Goal: Information Seeking & Learning: Learn about a topic

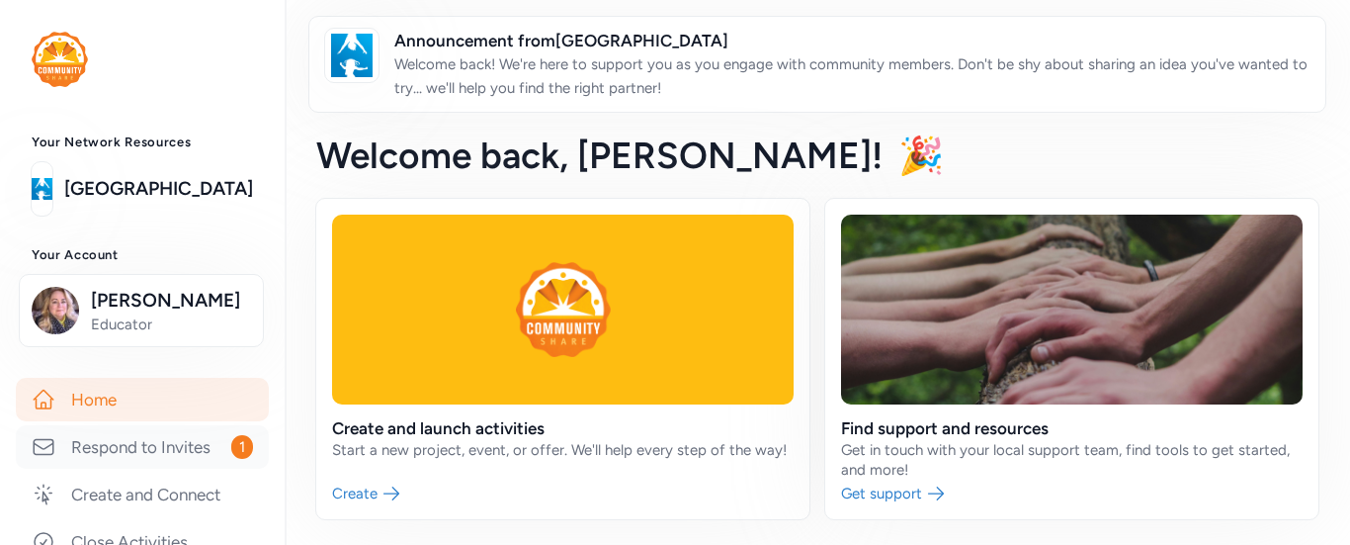
click at [133, 469] on link "Respond to Invites 1" at bounding box center [142, 446] width 253 height 43
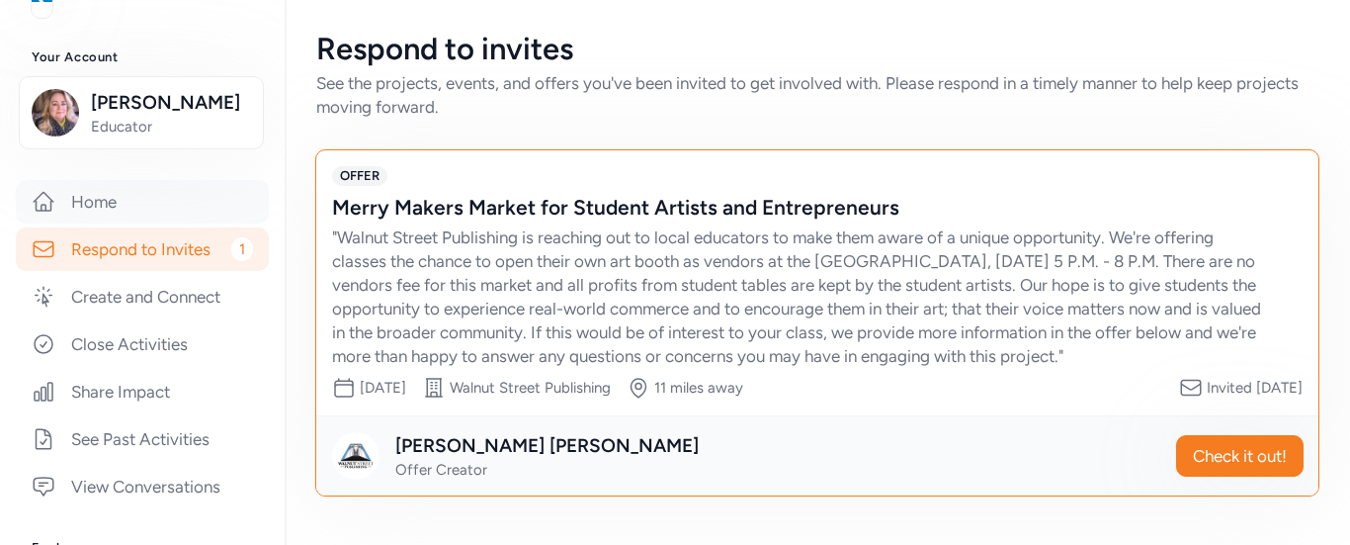
scroll to position [395, 0]
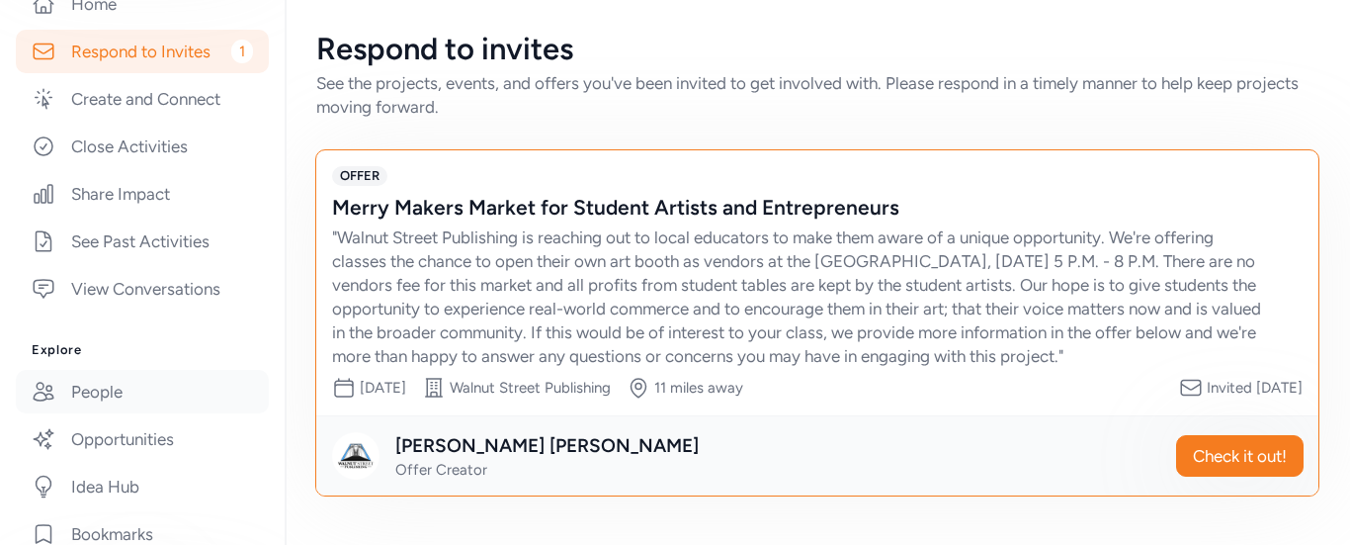
click at [91, 413] on link "People" at bounding box center [142, 391] width 253 height 43
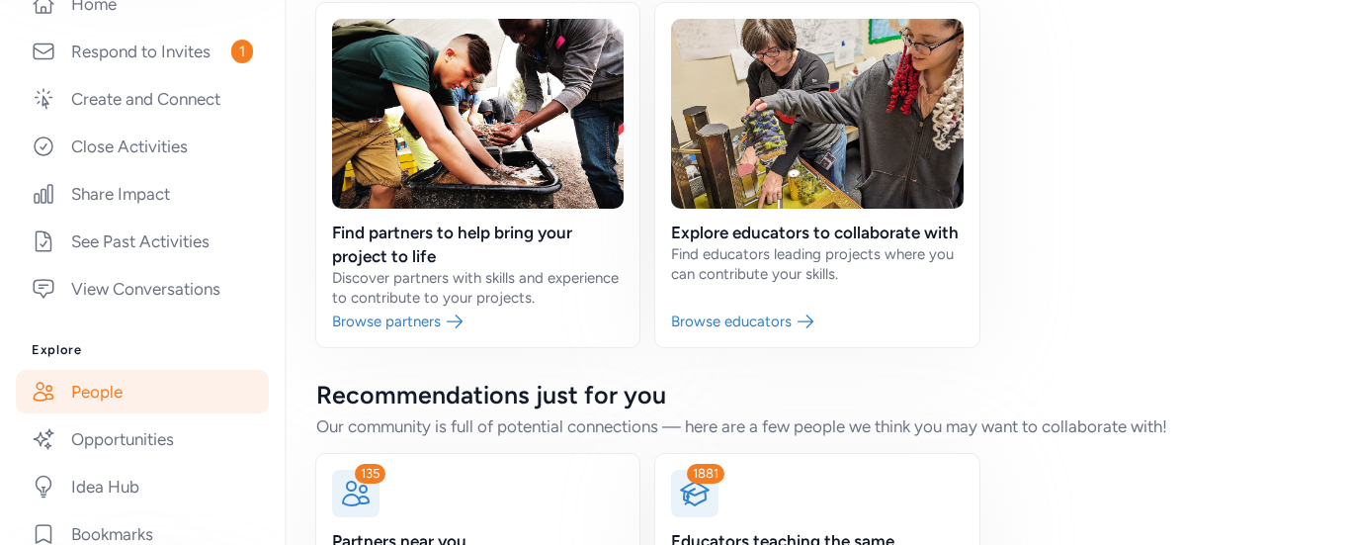
scroll to position [290, 0]
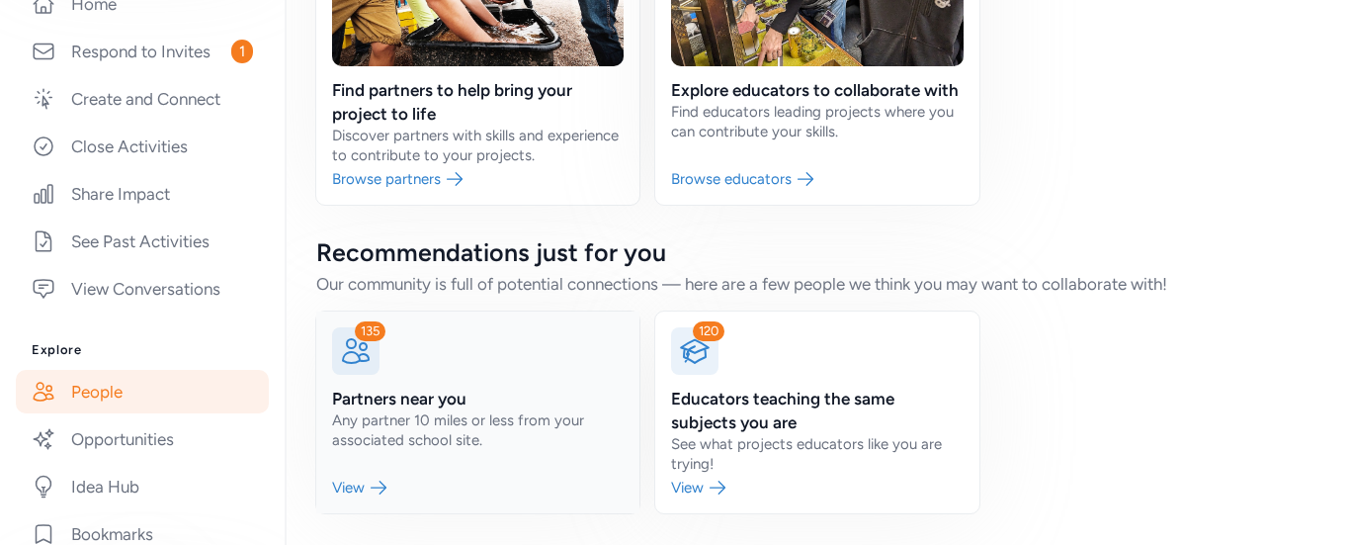
click at [377, 485] on link at bounding box center [477, 412] width 323 height 202
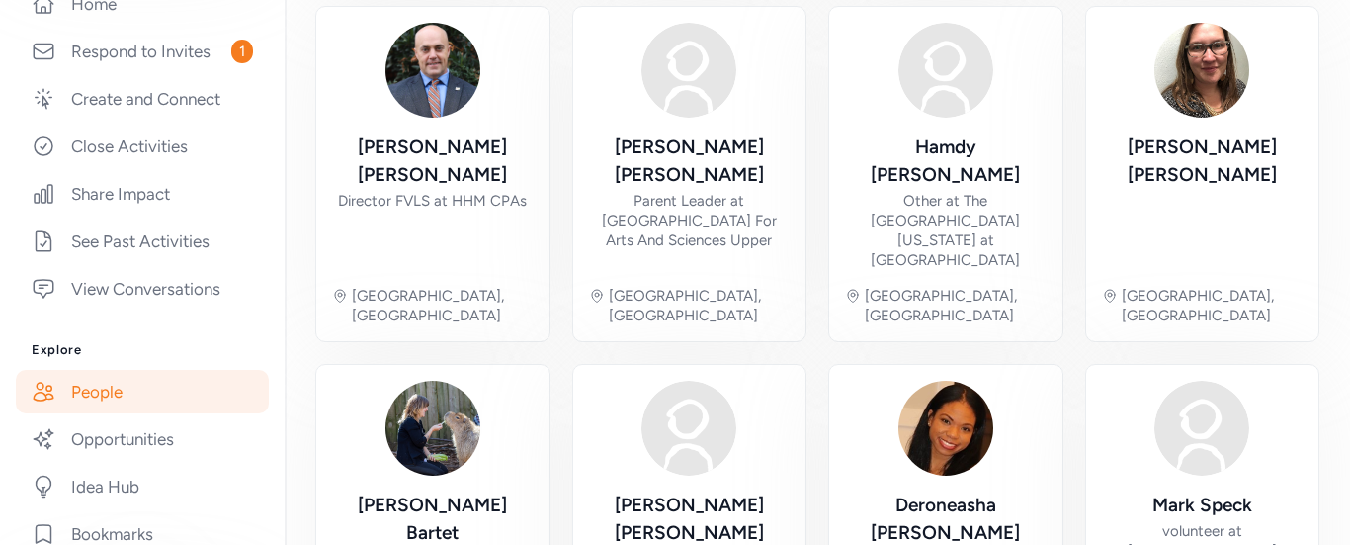
scroll to position [957, 0]
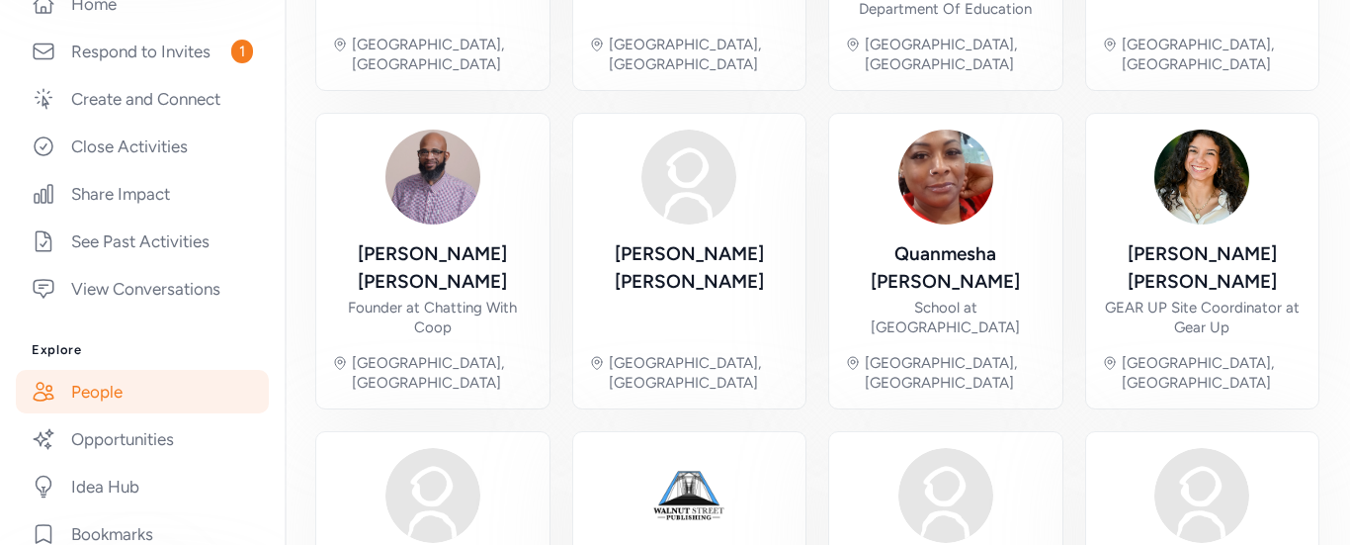
scroll to position [917, 0]
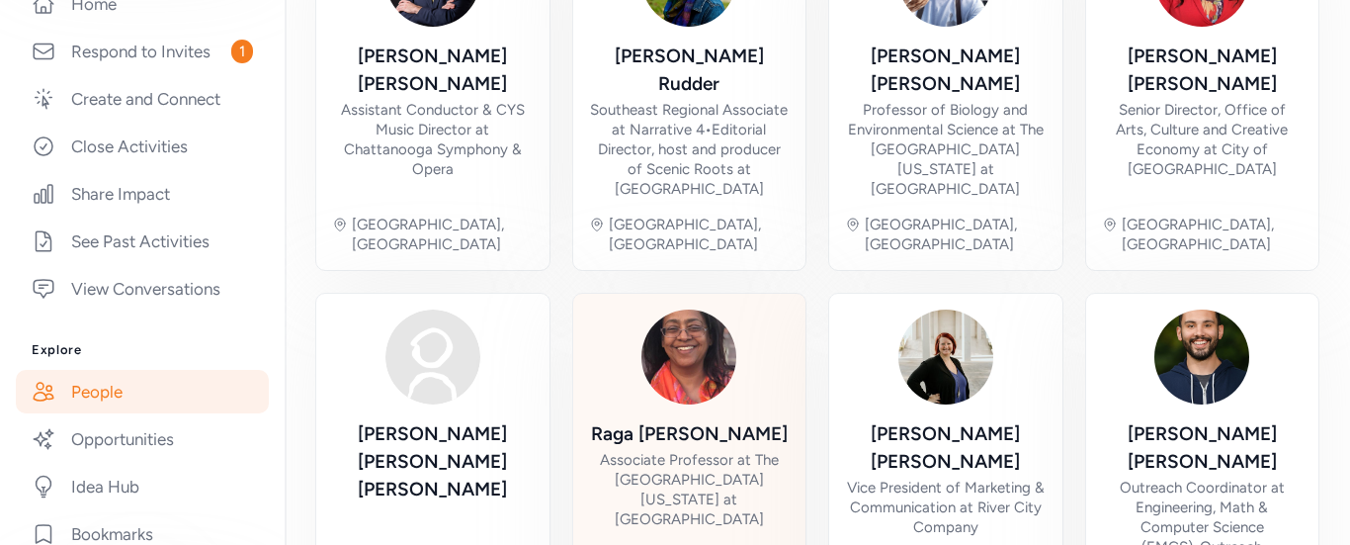
scroll to position [1056, 0]
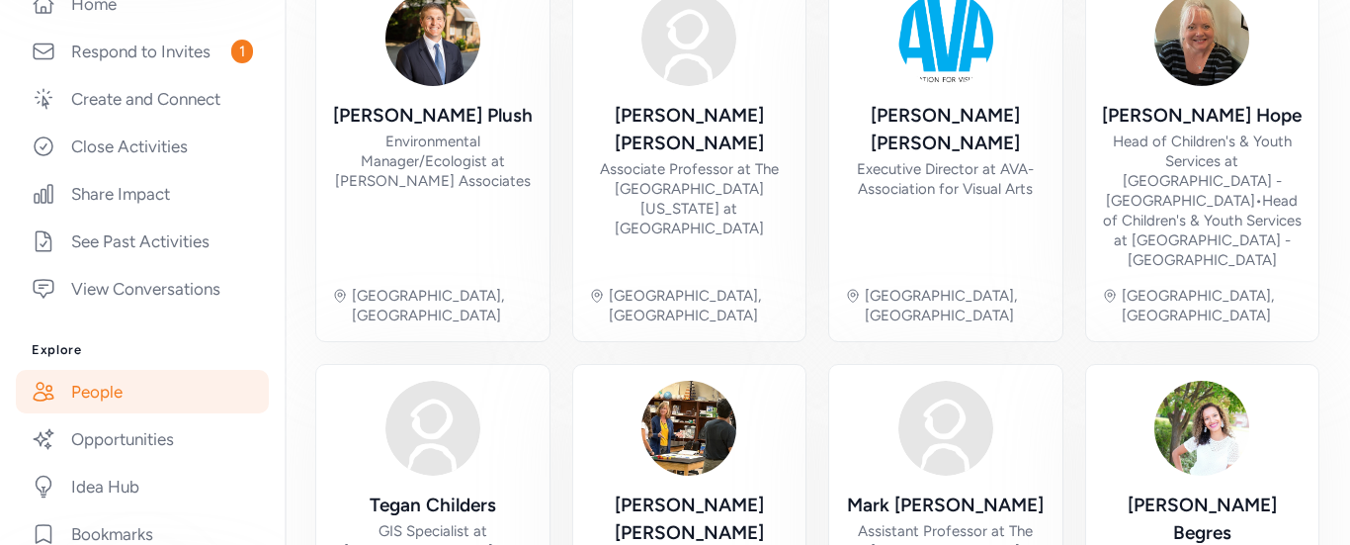
scroll to position [1016, 0]
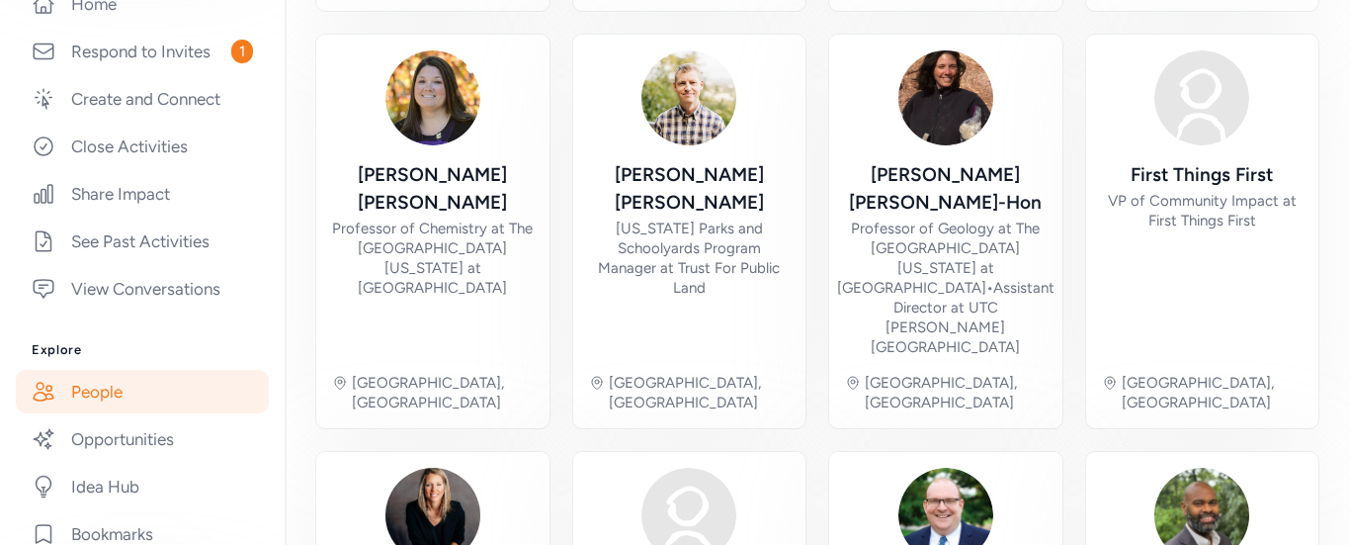
scroll to position [1016, 0]
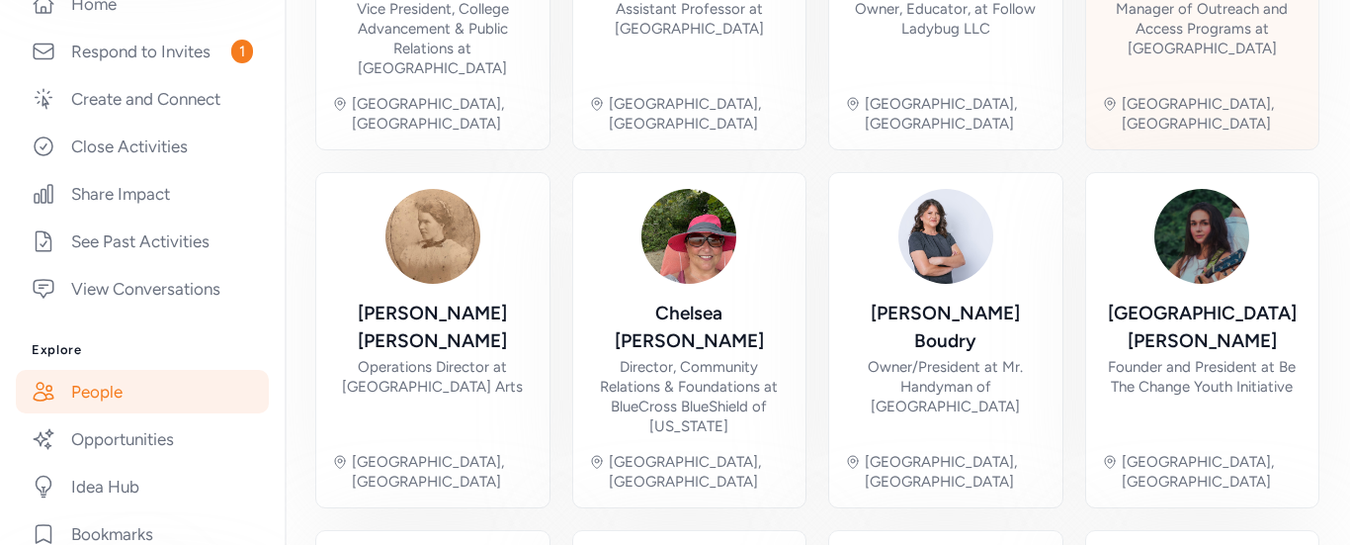
scroll to position [1016, 0]
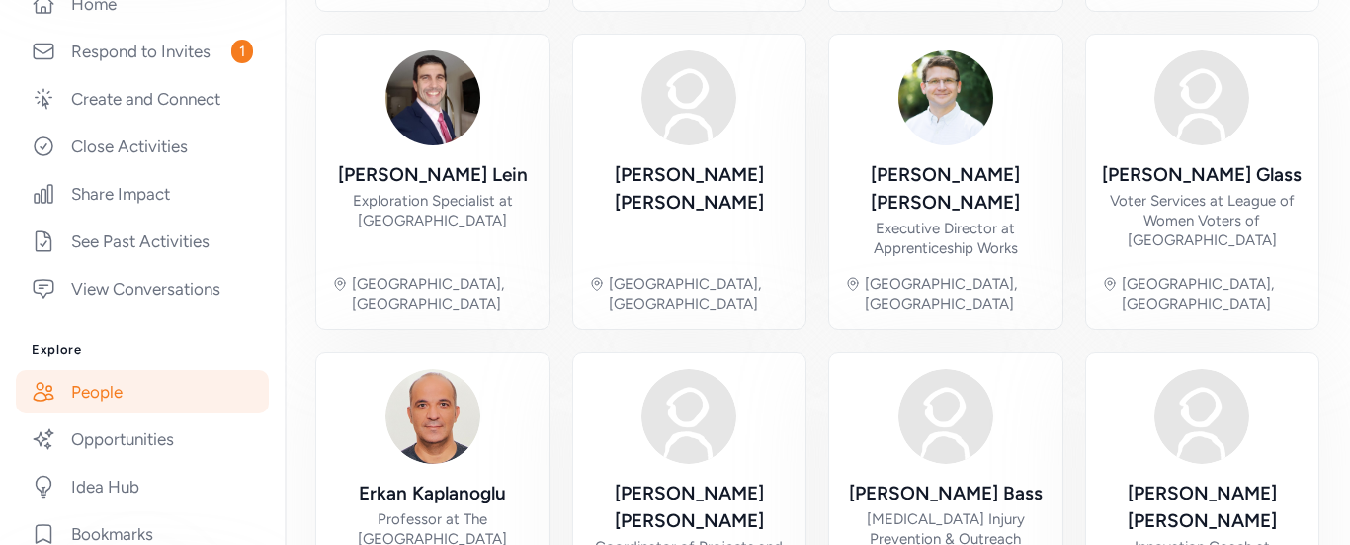
scroll to position [898, 0]
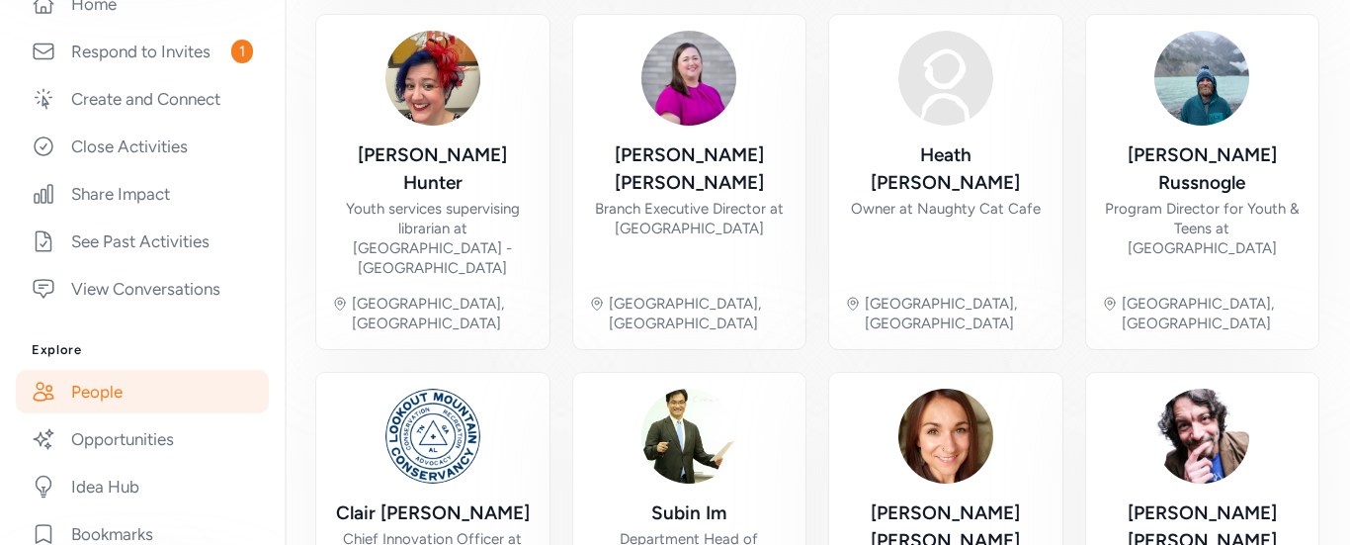
scroll to position [957, 0]
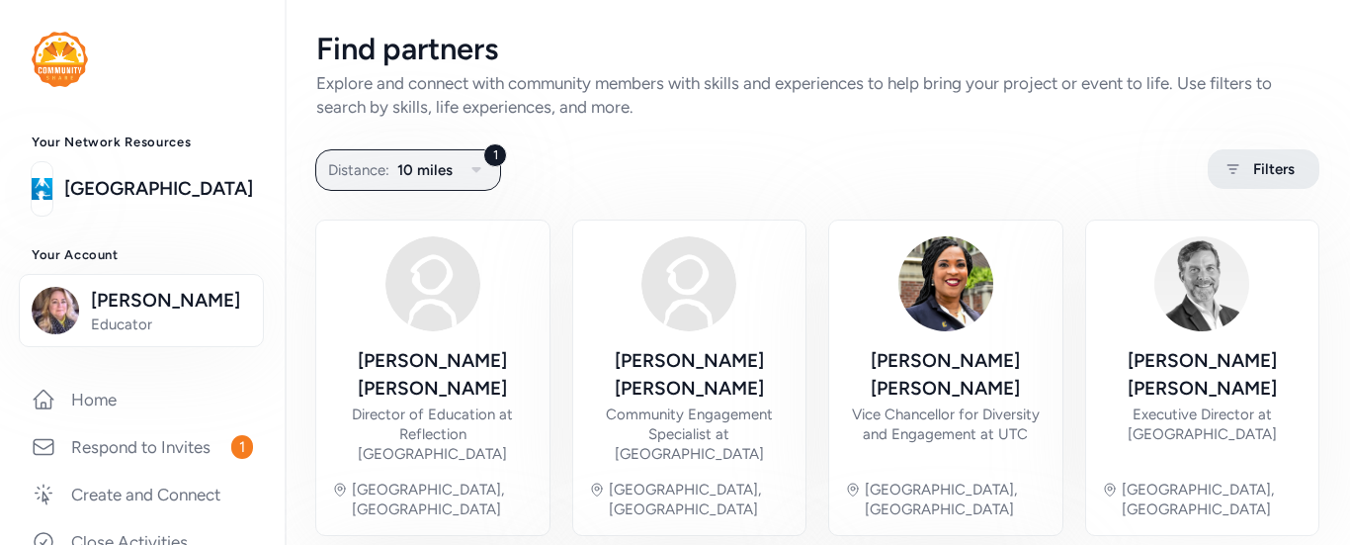
click at [1229, 174] on icon at bounding box center [1233, 169] width 25 height 24
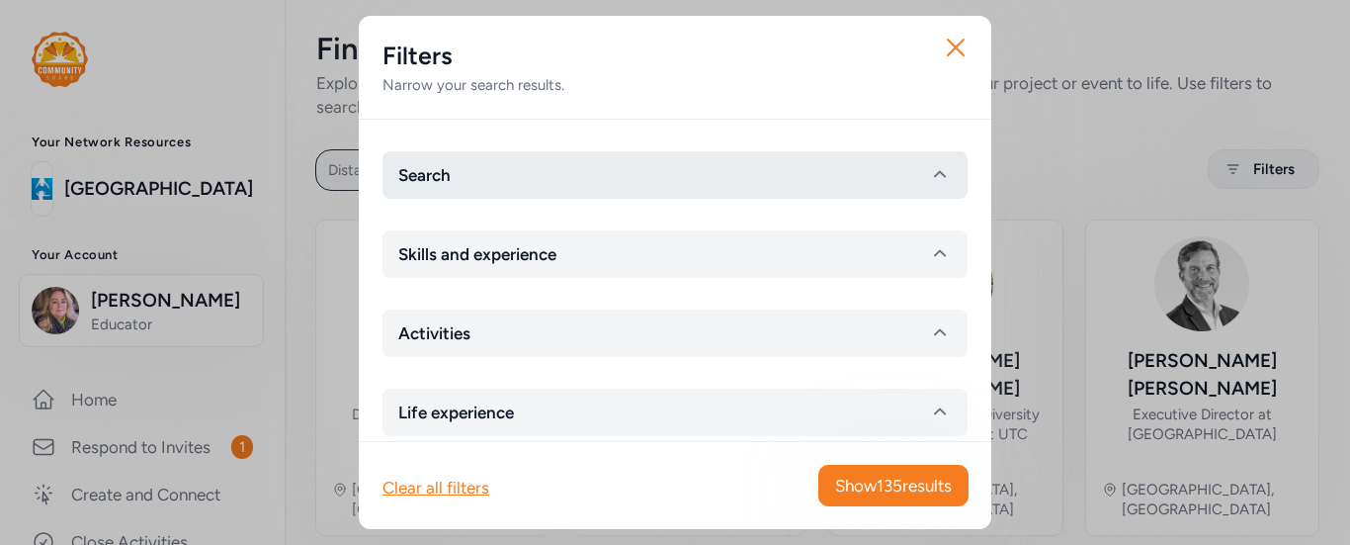
click at [602, 183] on button "Search" at bounding box center [675, 174] width 585 height 47
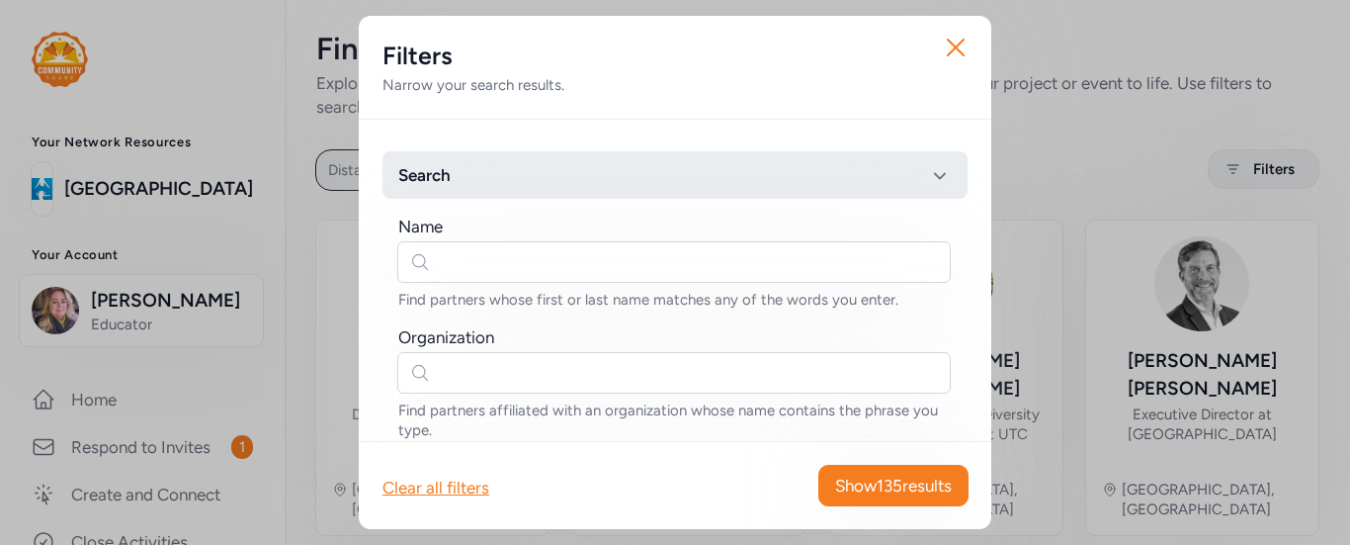
click at [477, 193] on button "Search" at bounding box center [675, 174] width 585 height 47
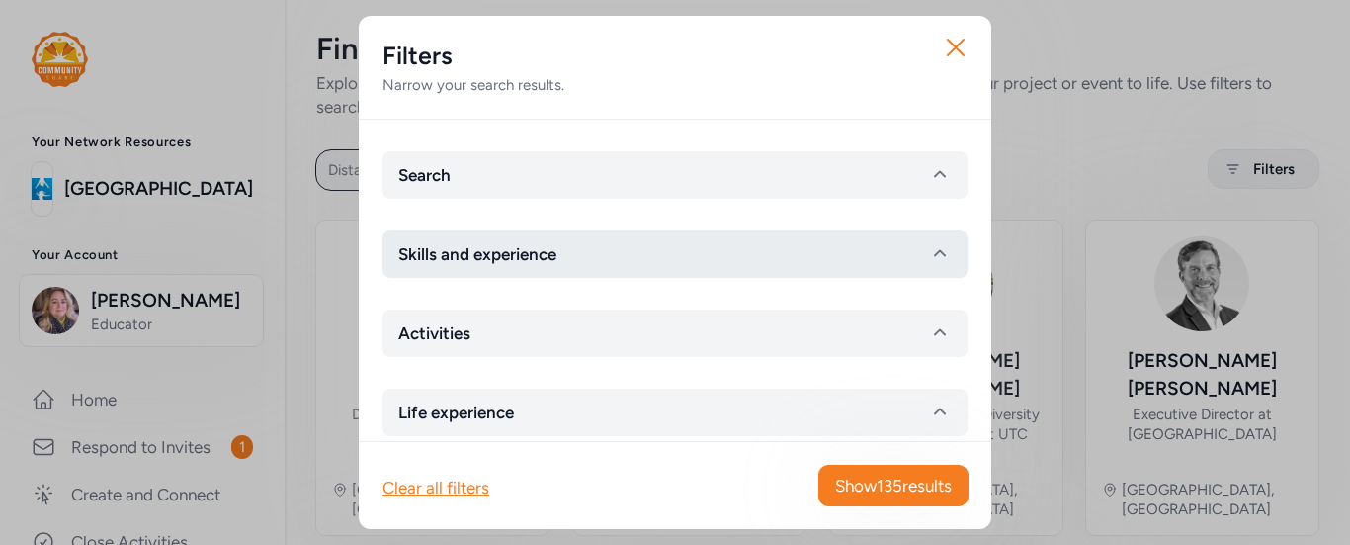
click at [479, 257] on span "Skills and experience" at bounding box center [477, 254] width 158 height 24
